Goal: Transaction & Acquisition: Purchase product/service

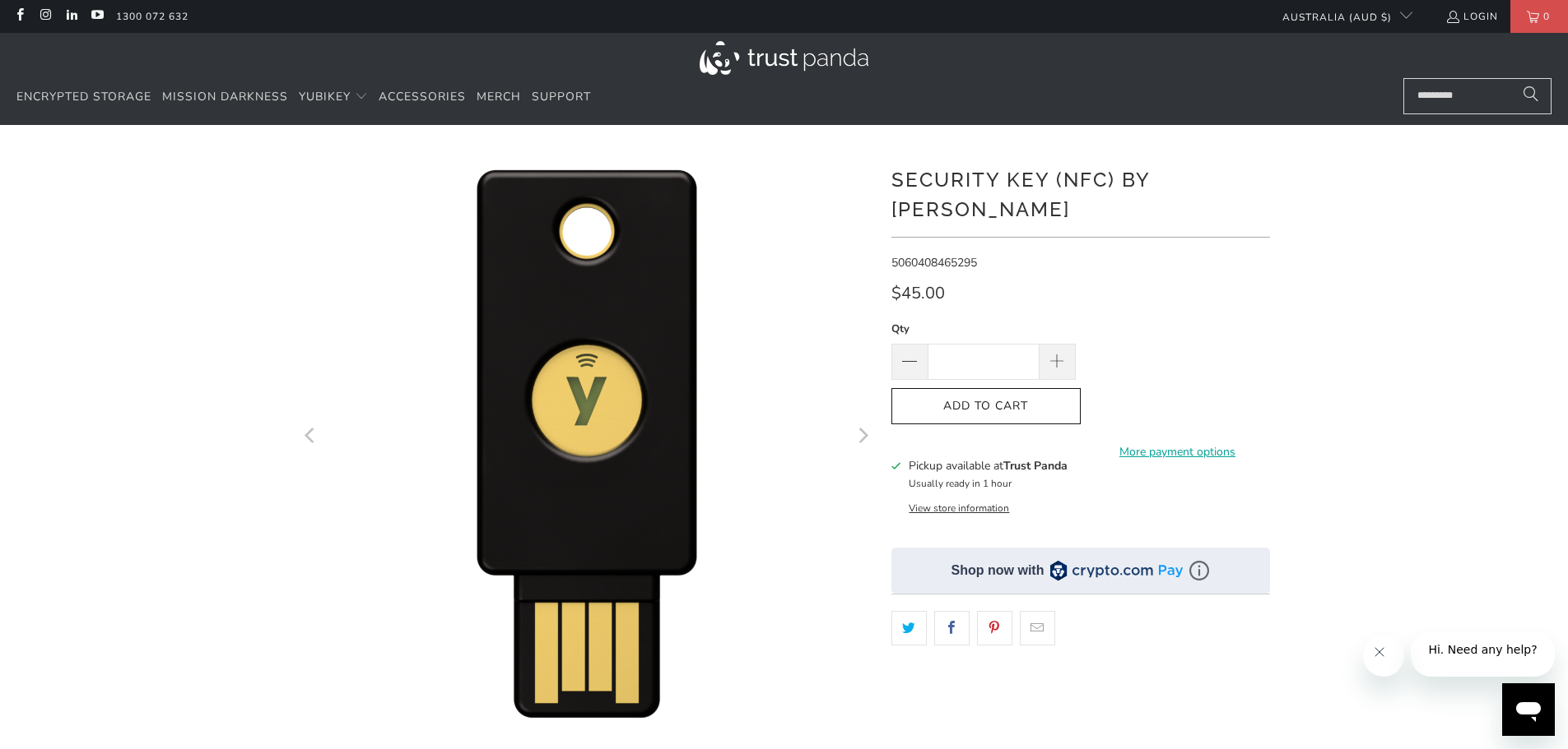
click at [1464, 97] on input "Search..." at bounding box center [1477, 97] width 148 height 36
click at [1476, 93] on input "Search..." at bounding box center [1477, 97] width 148 height 36
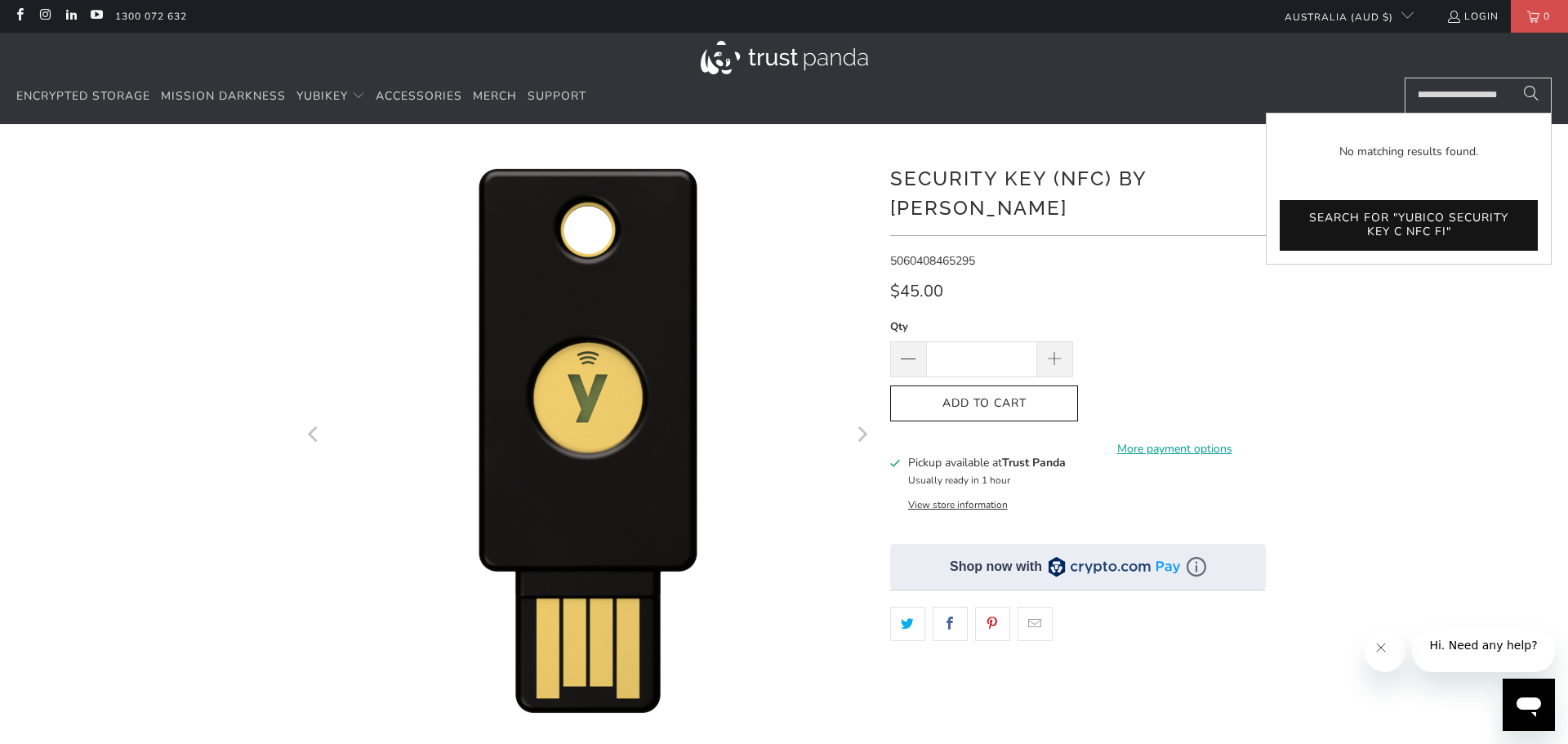
scroll to position [0, 71]
type input "**********"
click at [1527, 91] on span "Search" at bounding box center [1532, 95] width 14 height 19
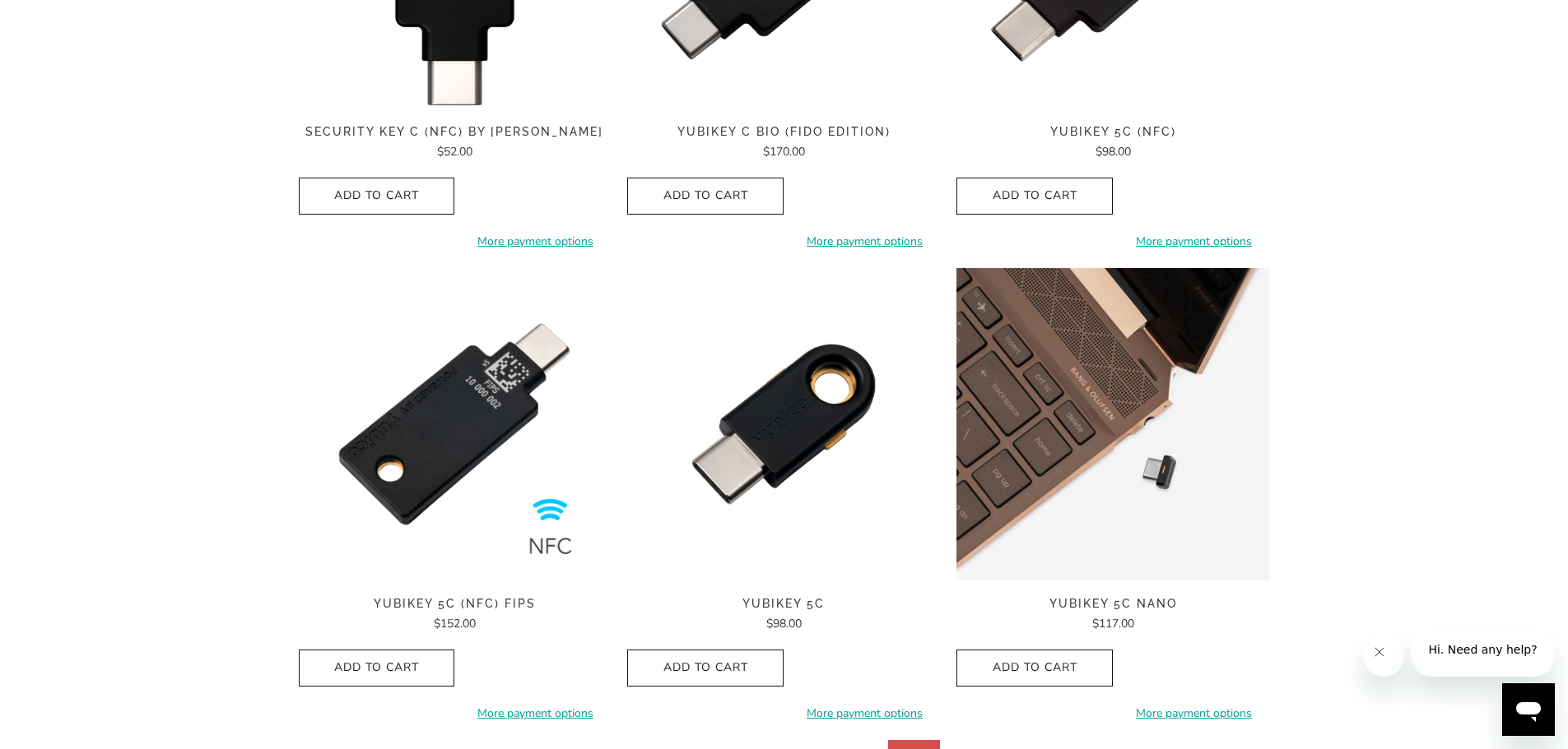
scroll to position [225, 0]
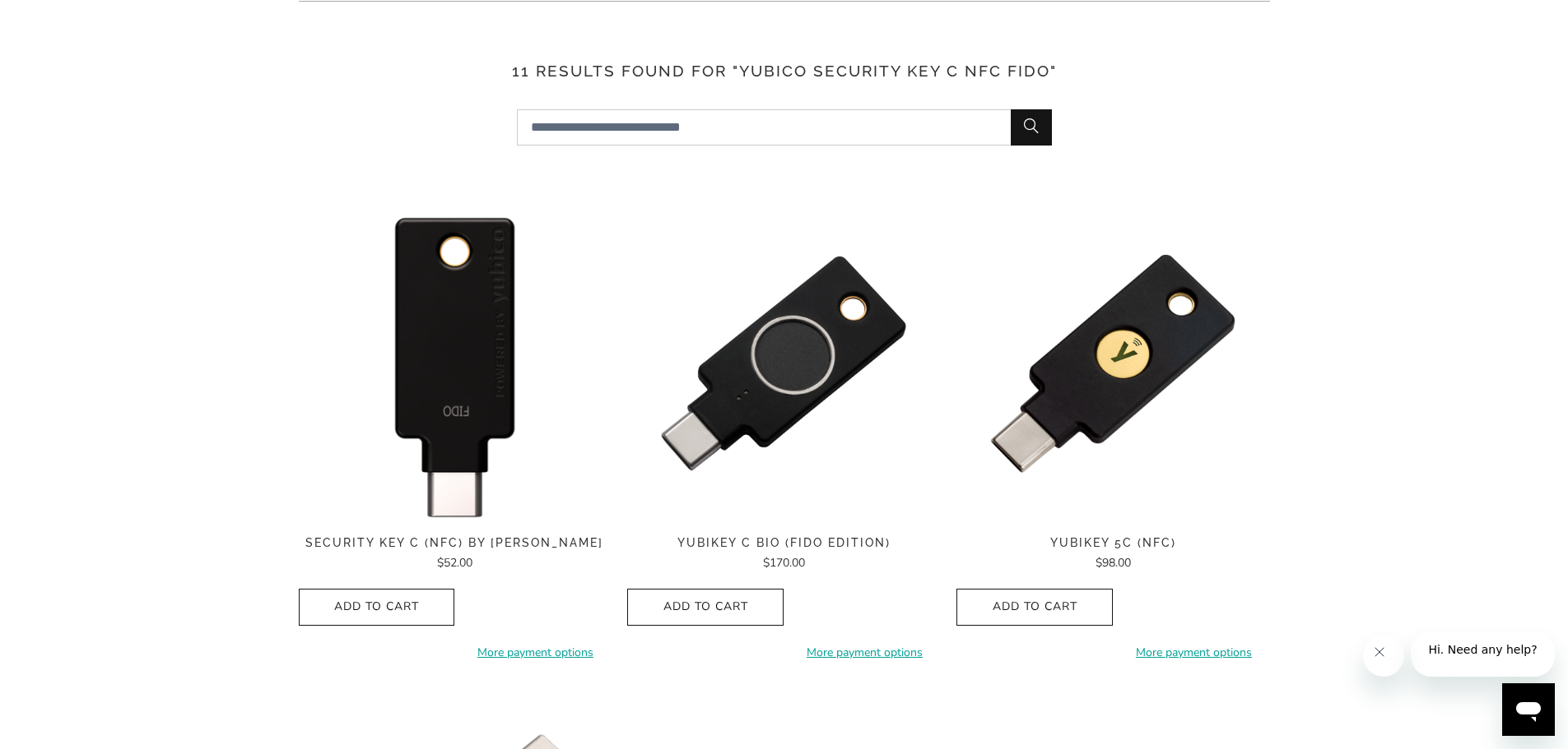
click at [461, 357] on img at bounding box center [455, 363] width 313 height 313
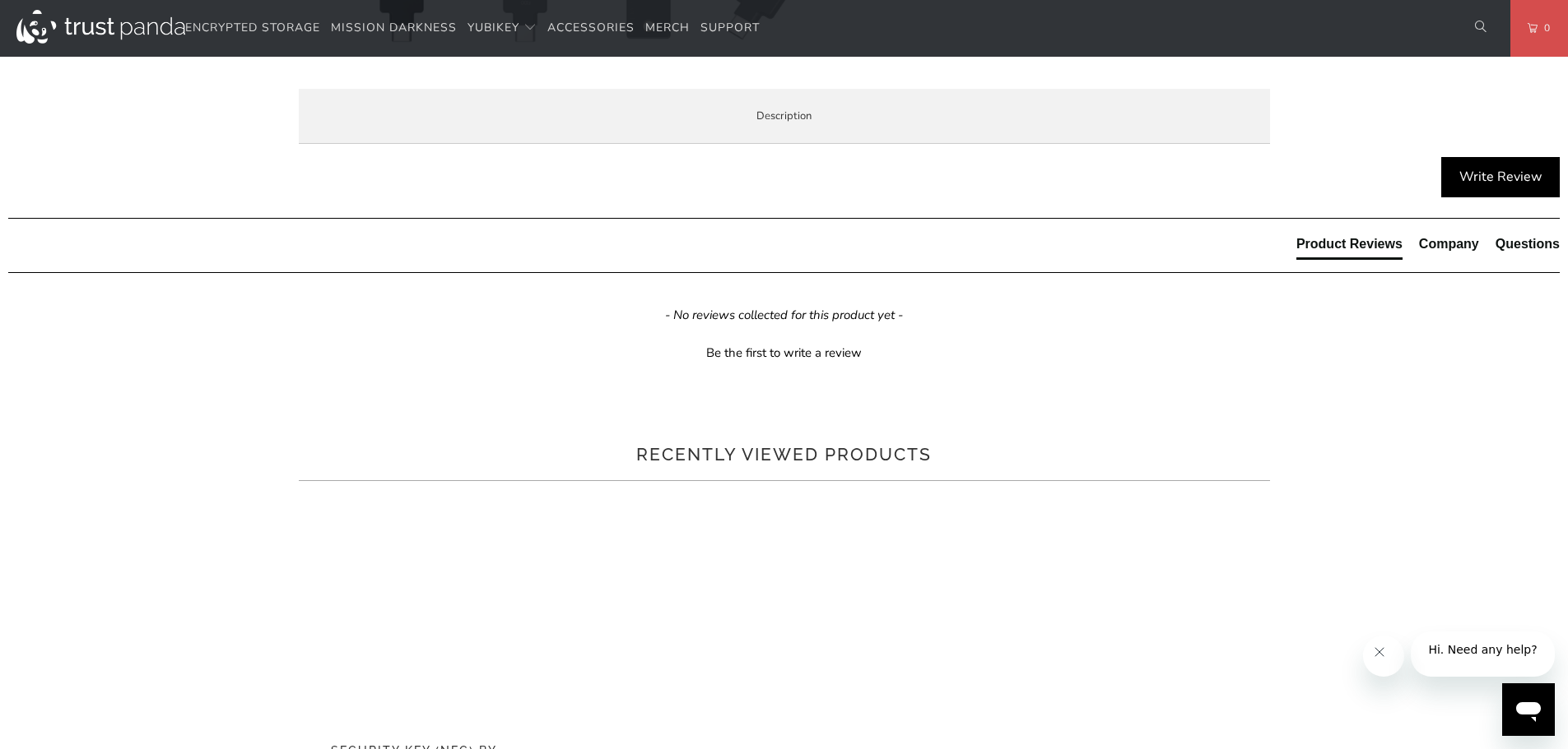
scroll to position [576, 0]
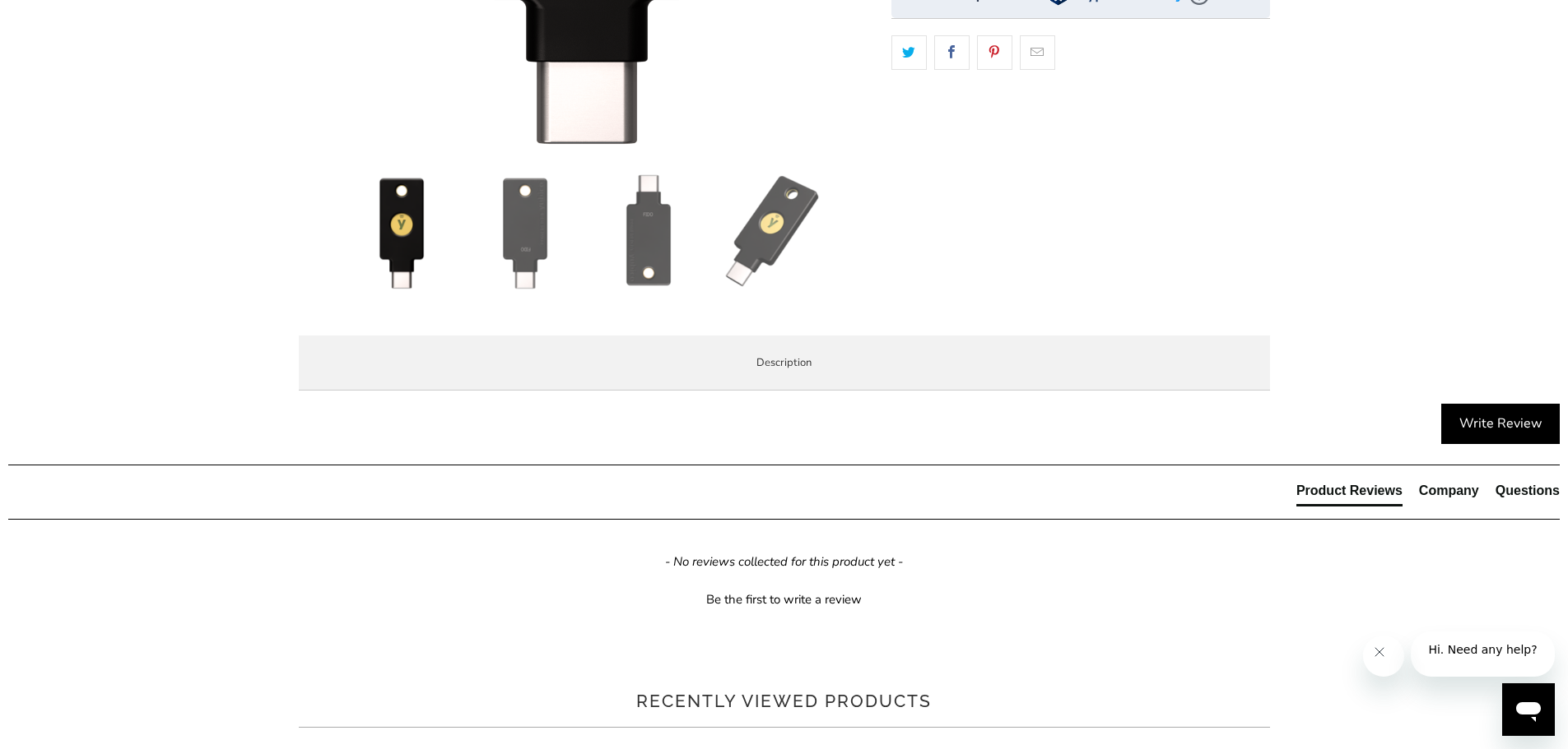
click at [0, 0] on span "Specifications" at bounding box center [0, 0] width 0 height 0
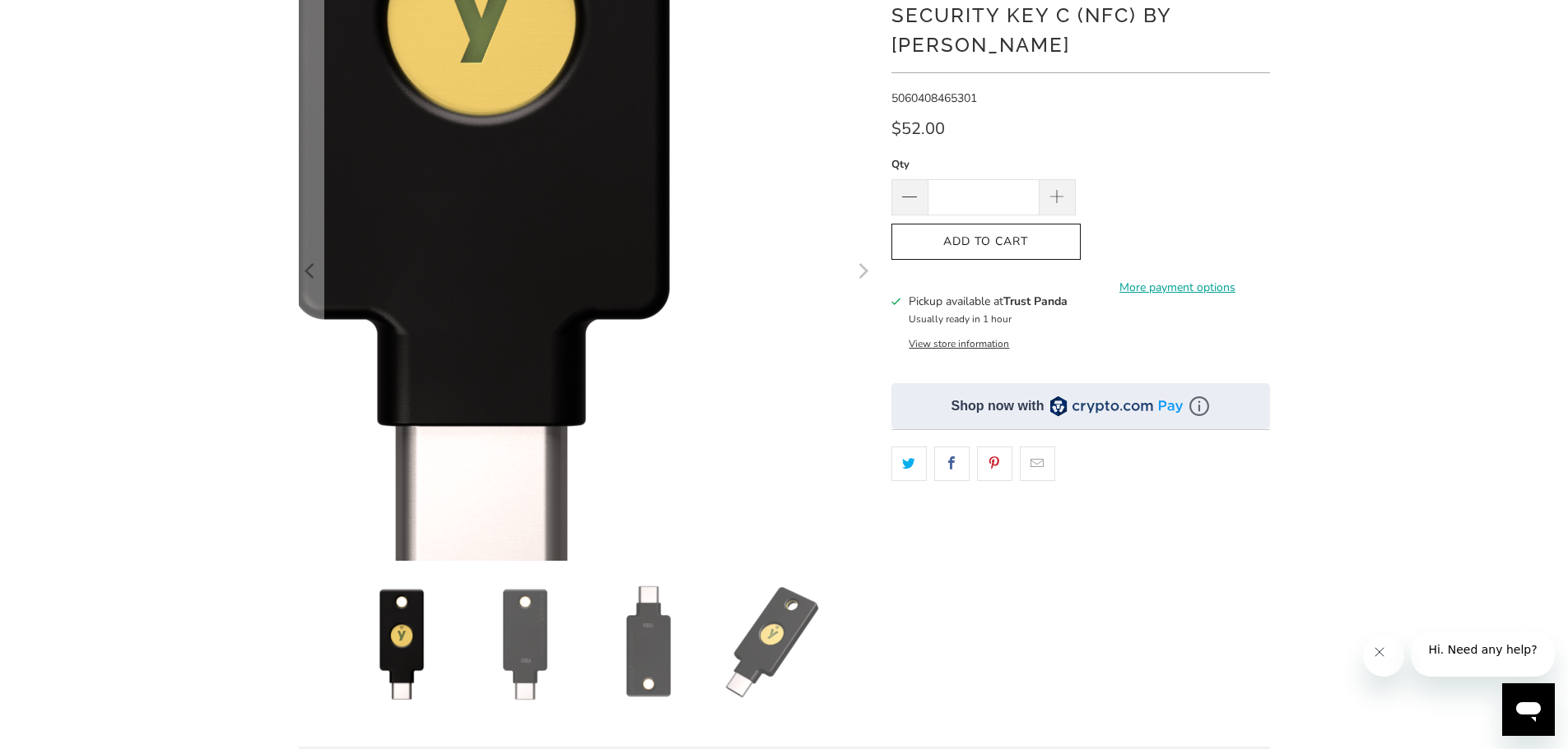
scroll to position [82, 0]
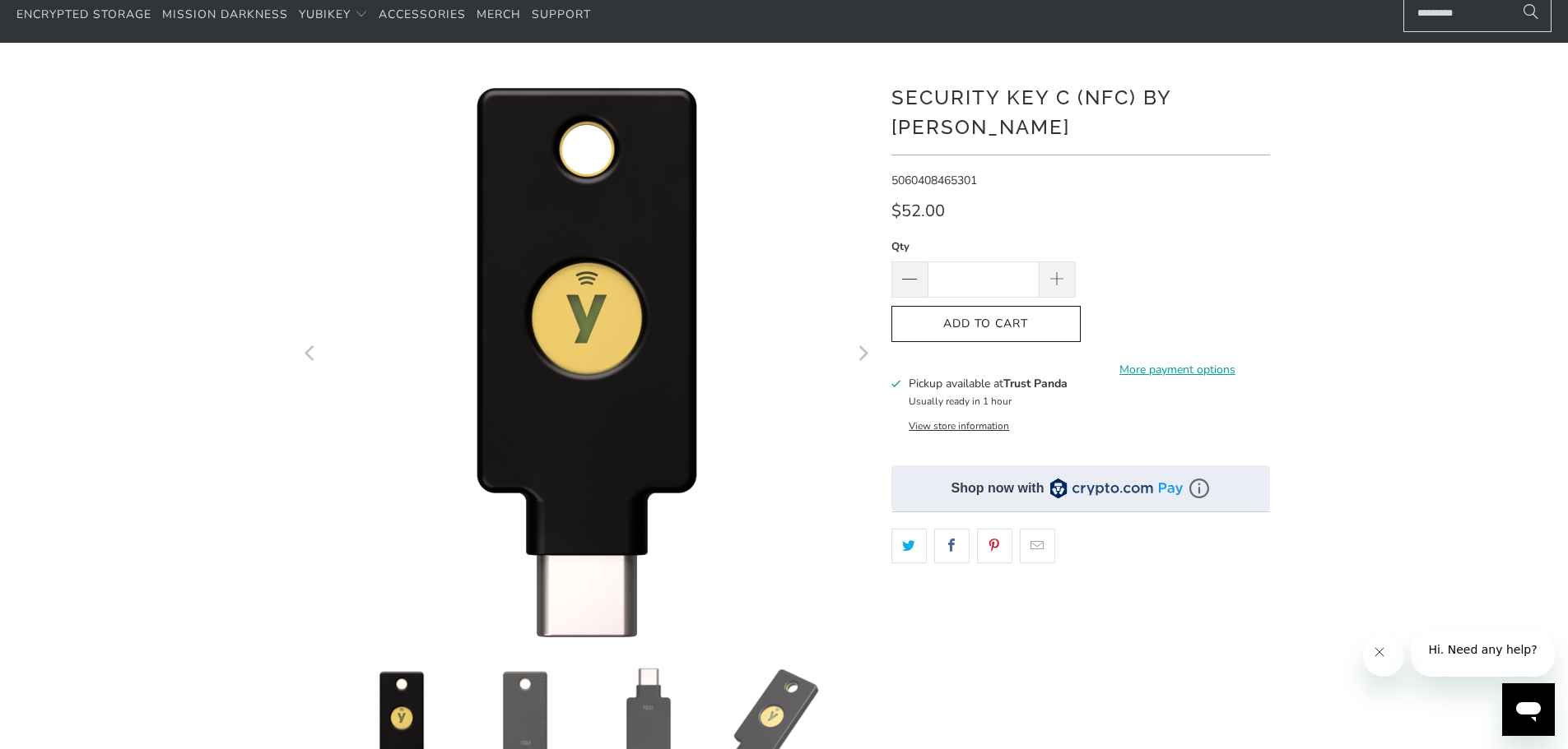
click at [940, 419] on button "View store information" at bounding box center [959, 426] width 100 height 13
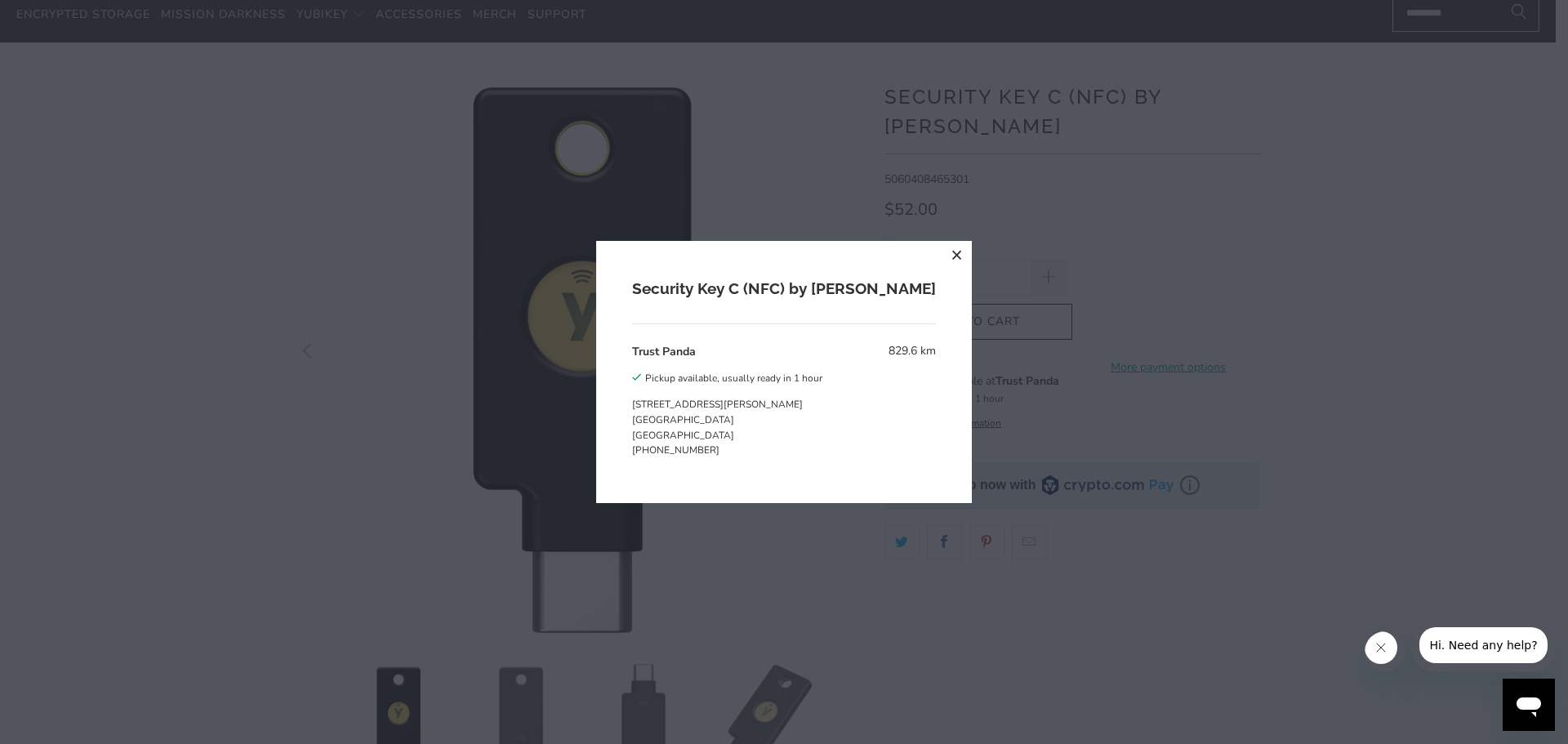
click at [1279, 411] on div "Security Key C (NFC) by Yubico Trust Panda 829.6 km Pickup available, usually r…" at bounding box center [784, 372] width 1568 height 744
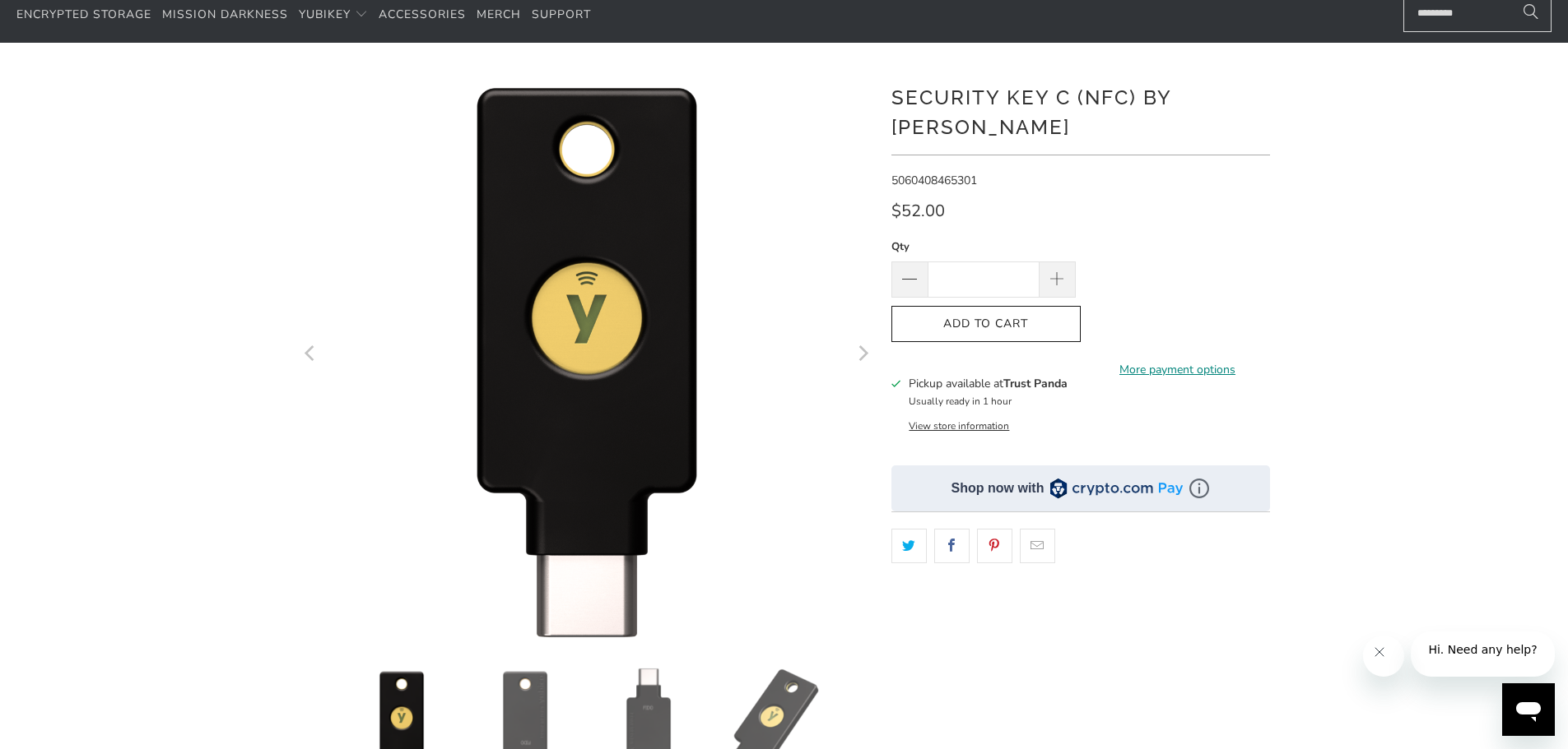
click at [1209, 361] on link "More payment options" at bounding box center [1178, 370] width 184 height 18
